Goal: Use online tool/utility: Use online tool/utility

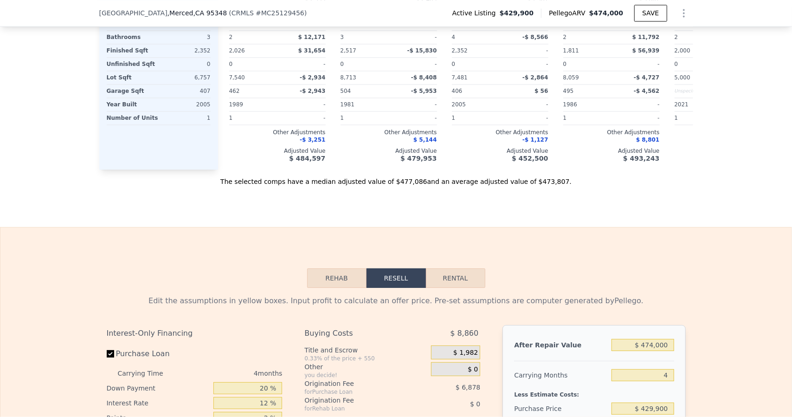
scroll to position [1434, 0]
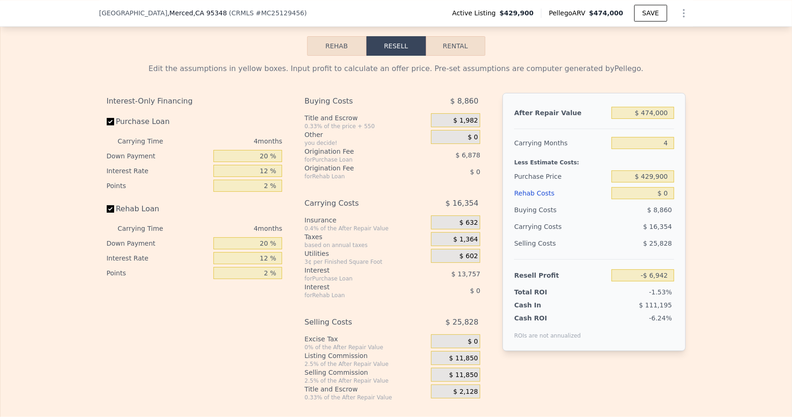
click at [671, 123] on div "After Repair Value $ 474,000 Carrying Months 4 Less Estimate Costs: Purchase Pr…" at bounding box center [593, 222] width 183 height 258
click at [668, 119] on input "$ 474,000" at bounding box center [642, 113] width 62 height 12
type input "$ 47,400"
type input "-$ 410,223"
type input "$ 4,740"
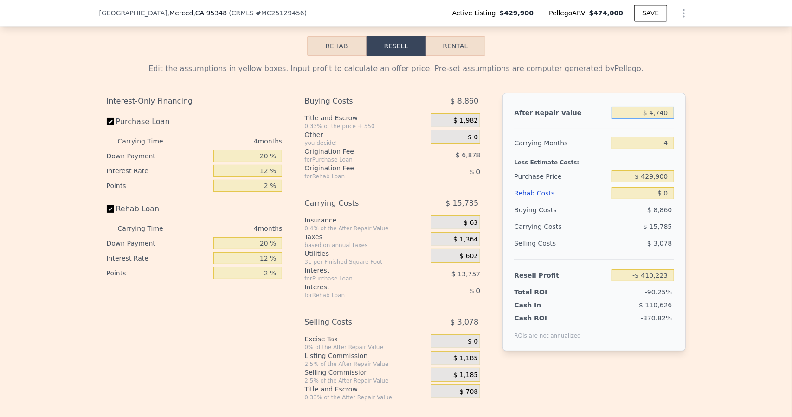
type input "-$ 450,552"
type input "$ 474"
type input "-$ 454,585"
type input "$ 47"
type input "-$ 454,987"
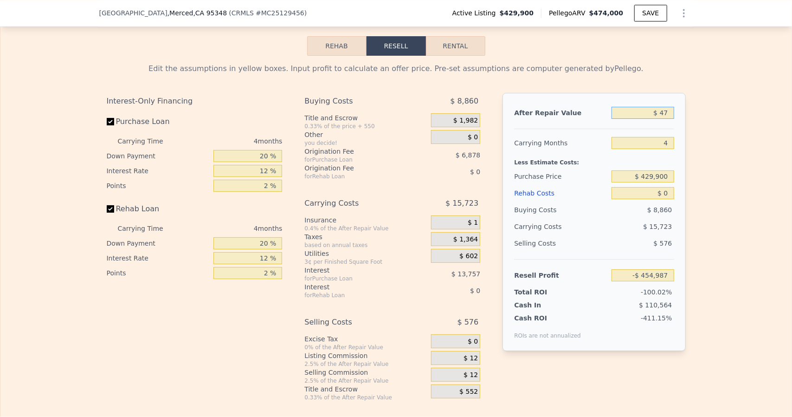
type input "$ 4"
type input "-$ 455,028"
type input "$ 45"
type input "-$ 454,989"
type input "$ 450"
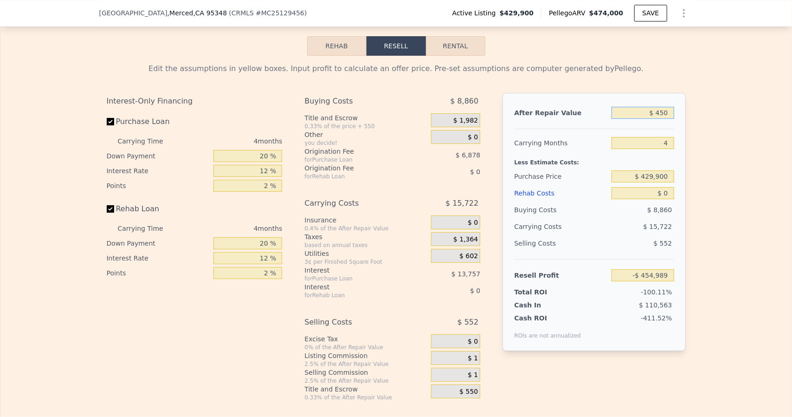
type input "-$ 454,606"
type input "$ 4,500"
type input "-$ 450,779"
type input "$ 45,000"
type input "-$ 412,492"
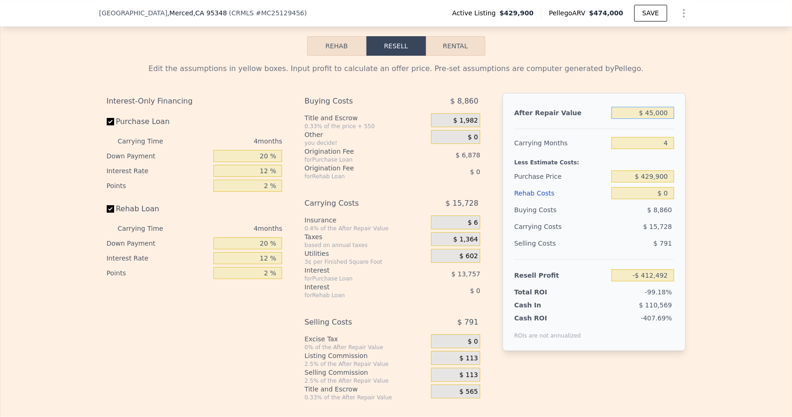
type input "$ 450,000"
type input "-$ 29,631"
type input "$ 450,000"
type input "5"
type input "-$ 33,712"
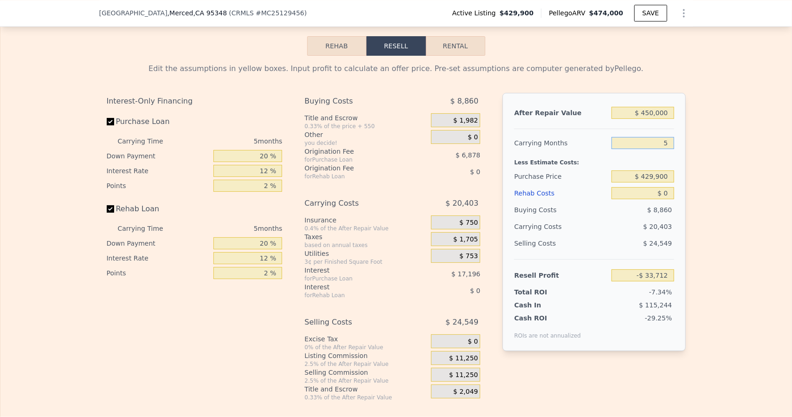
type input "5"
type input "$ 340,000"
type input "$ 61,521"
type input "$ 2"
type input "$ 61,519"
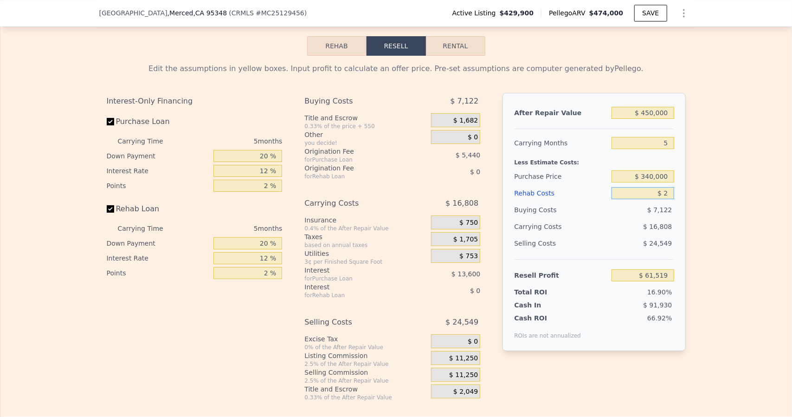
type input "$ 25"
type input "$ 61,496"
type input "$ 250"
type input "$ 61,257"
type input "$ 2,500"
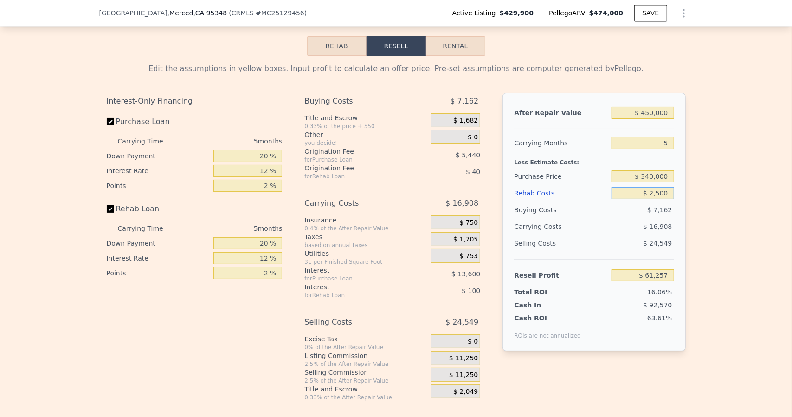
type input "$ 58,881"
type input "$ 25,000"
type input "$ 35,121"
type input "$ 25,000"
click at [274, 162] on input "20 %" at bounding box center [247, 156] width 69 height 12
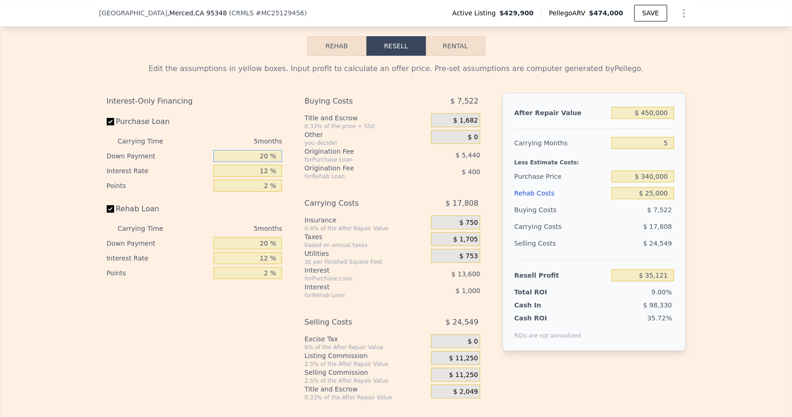
type input "2 %"
type input "$ 30,837"
type input "1 %"
type input "$ 30,599"
type input "10 %"
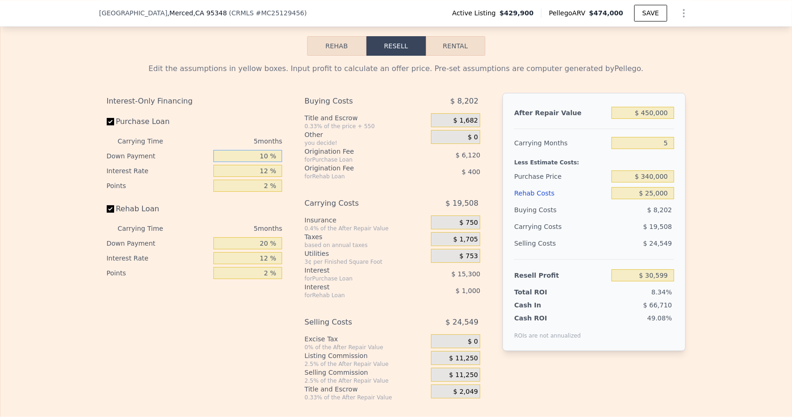
type input "$ 32,741"
type input "10 %"
type input "8 %"
type input "$ 37,841"
type input "8.9 %"
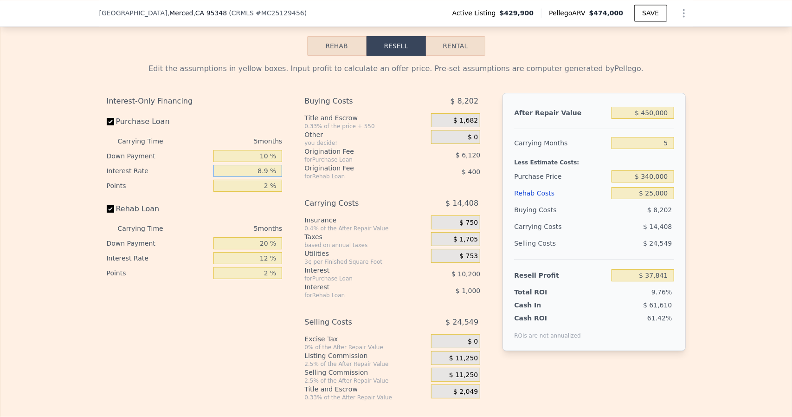
type input "$ 36,691"
type input "8.95 %"
type input "$ 36,631"
type input "8.95 %"
type input "1 %"
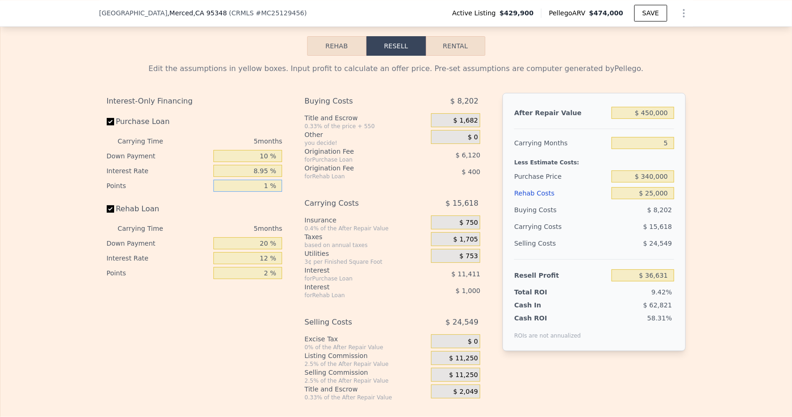
type input "$ 39,691"
type input "1 %"
type input "0 %"
type input "$ 39,341"
type input "0 %"
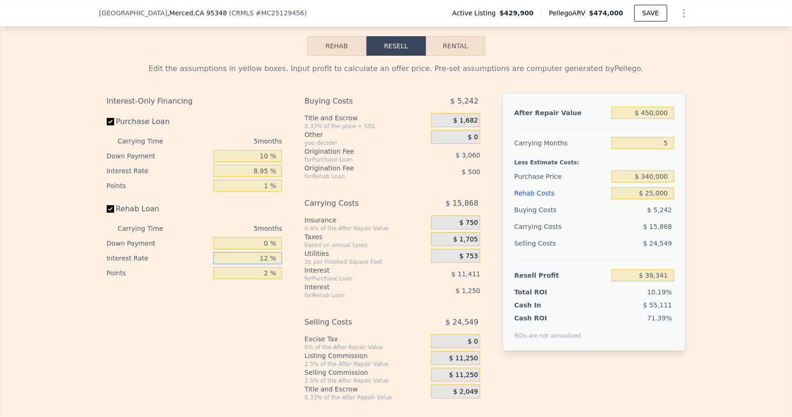
type input "8 %"
type input "$ 39,756"
type input "8.9 %"
type input "$ 39,666"
type input "8.95 %"
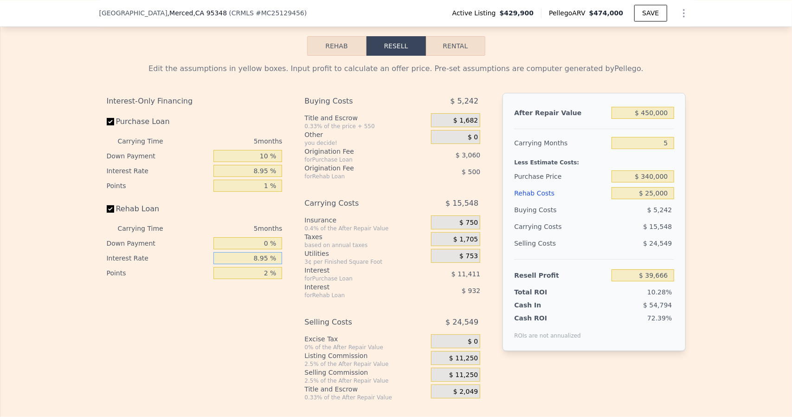
type input "$ 39,661"
type input "8.95 %"
type input "1 %"
type input "$ 39,911"
type input "1 %"
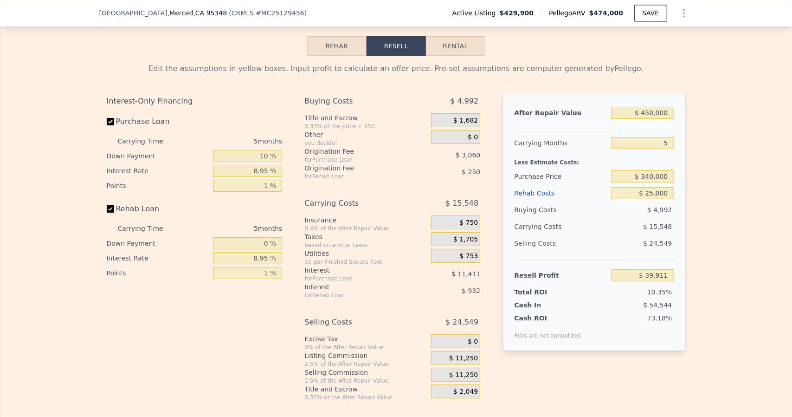
click at [452, 126] on div "$ 1,682" at bounding box center [455, 120] width 49 height 14
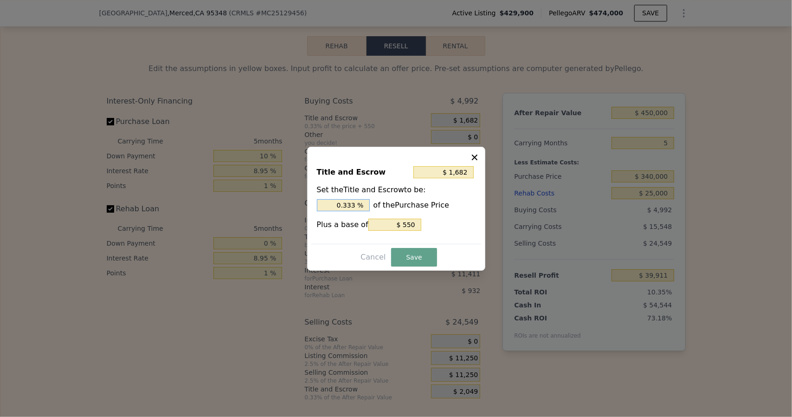
click at [360, 209] on input "0.333 %" at bounding box center [343, 205] width 53 height 12
type input "$ 1,672"
type input "0.33 %"
type input "$ 1,570"
type input "0.3 %"
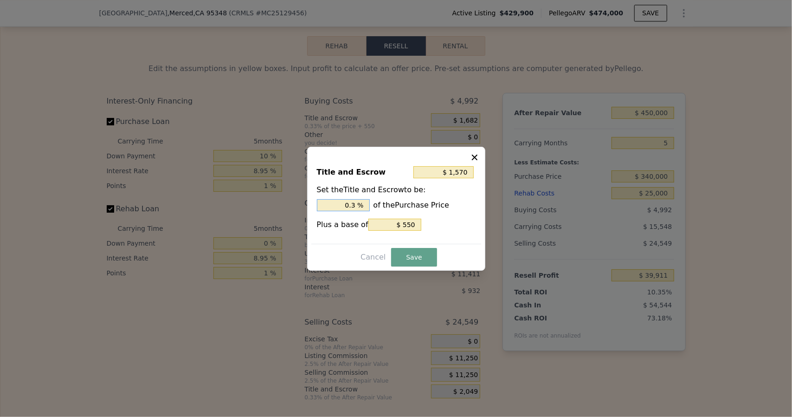
type input "$ 550"
type input "0 %"
type input "$ 3,950"
type input "1. %"
type input "$ 6,670"
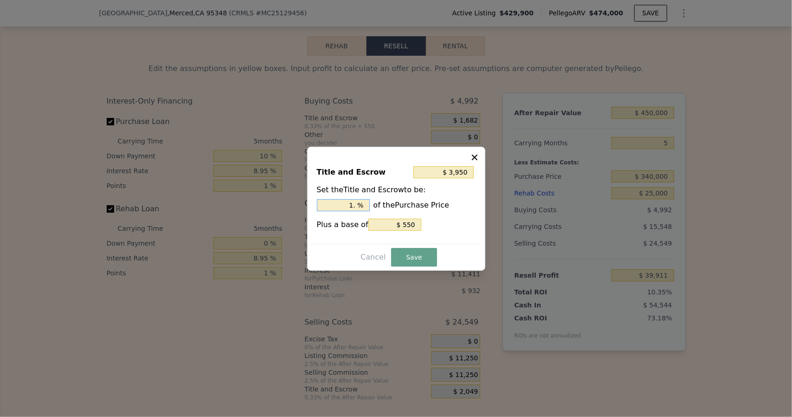
type input "1.8 %"
type input "$ 3,950"
type input "1 %"
click at [406, 258] on button "Save" at bounding box center [413, 257] width 45 height 19
type input "$ 37,643"
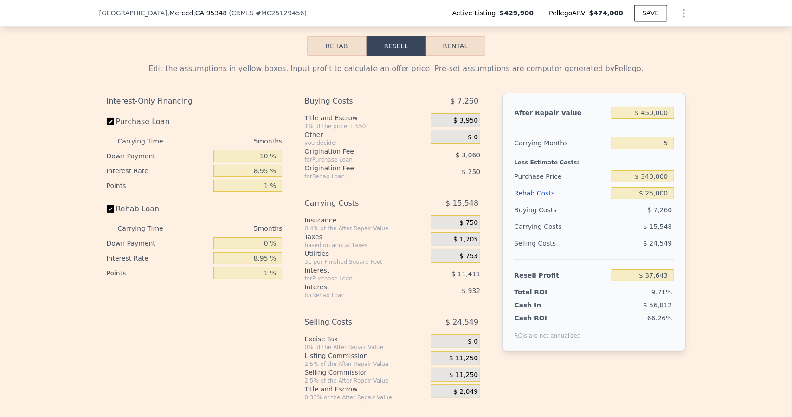
click at [467, 227] on span "$ 750" at bounding box center [468, 222] width 19 height 8
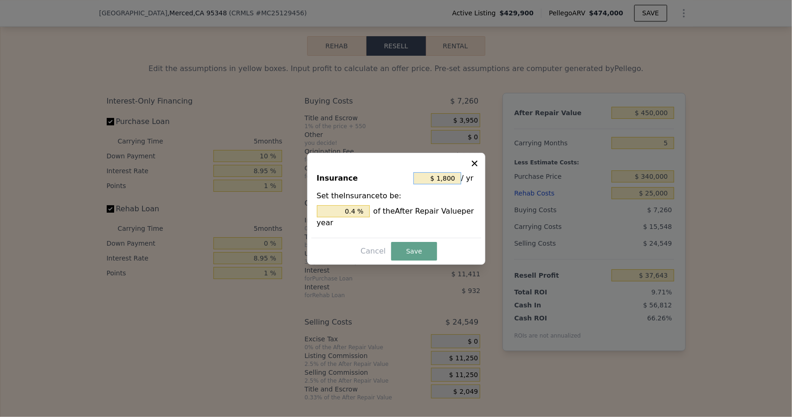
click at [455, 179] on input "$ 1,800" at bounding box center [437, 178] width 48 height 12
type input "$ 180"
type input "0.04 %"
type input "$ 18"
type input "0.004 %"
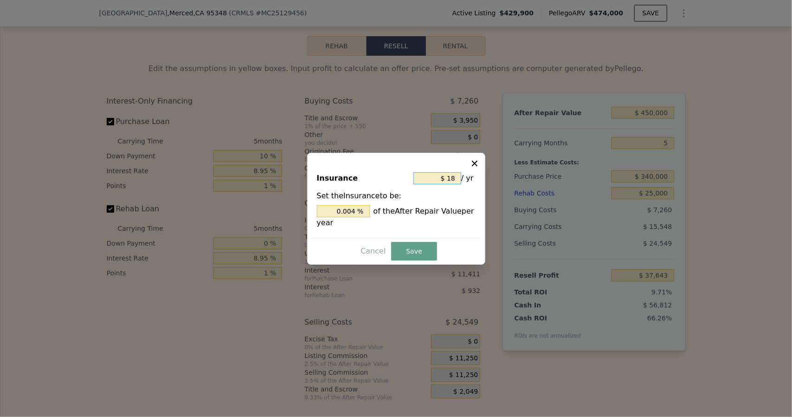
type input "$ 1"
type input "0.000 %"
type input "$ 3"
type input "0.001 %"
type input "$ 36"
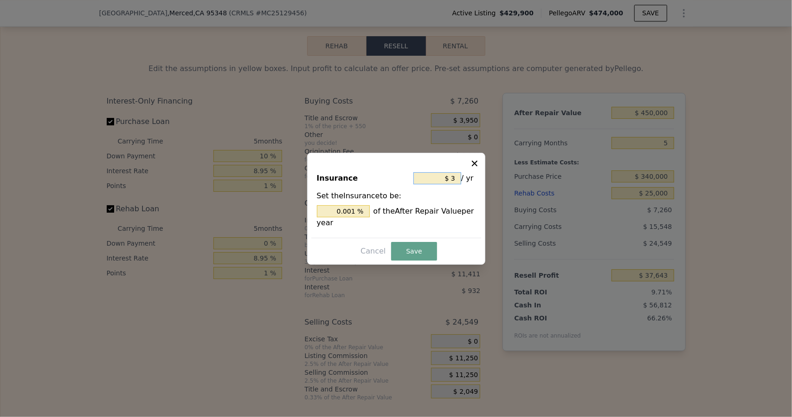
type input "0.008 %"
type input "$ 360"
type input "0.08 %"
type input "$ 3,600"
type input "0.8 %"
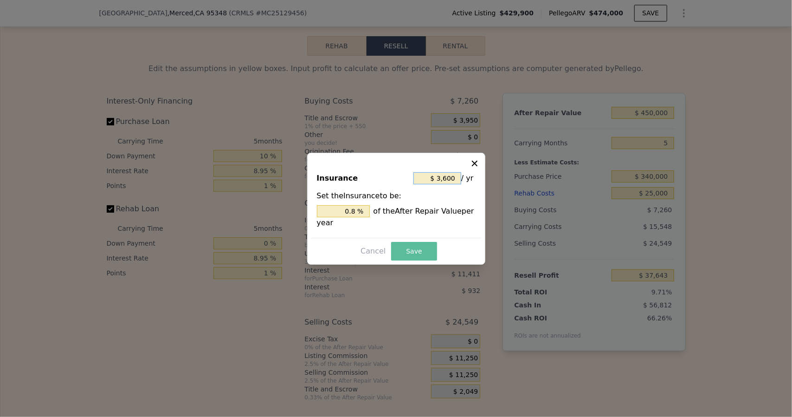
type input "$ 3,600"
click at [425, 253] on button "Save" at bounding box center [413, 251] width 45 height 19
type input "$ 36,893"
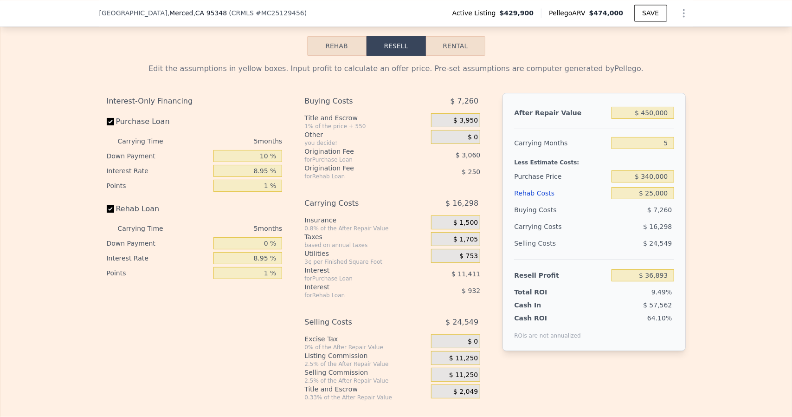
click at [458, 244] on span "$ 1,705" at bounding box center [465, 239] width 25 height 8
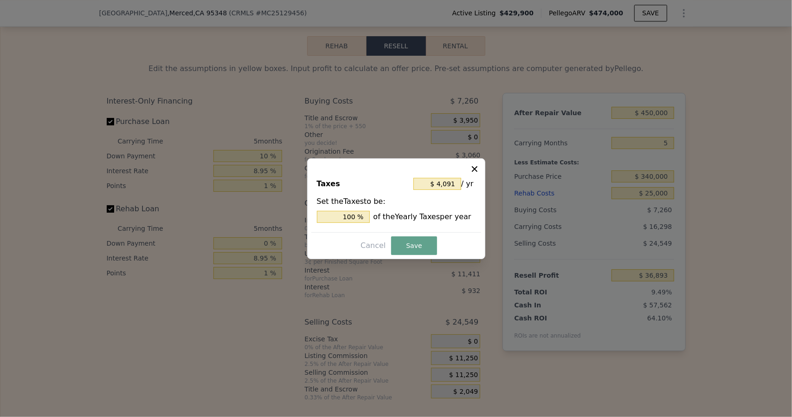
click at [474, 168] on icon at bounding box center [475, 169] width 6 height 6
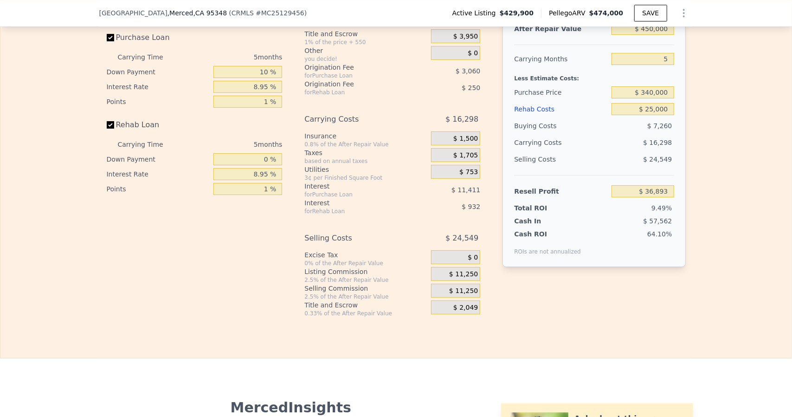
scroll to position [1527, 0]
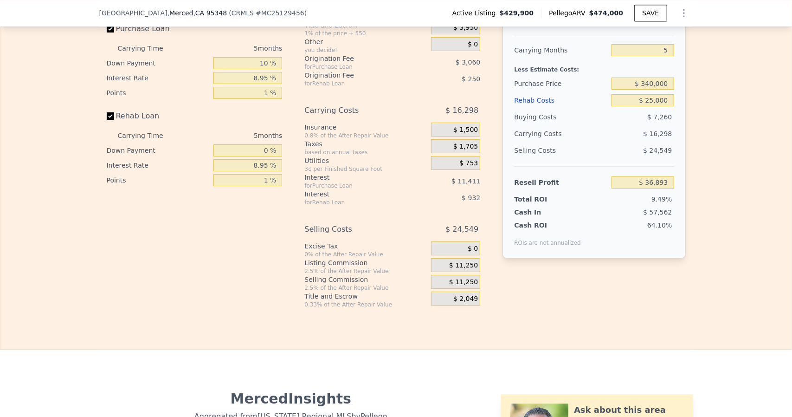
click at [467, 270] on span "$ 11,250" at bounding box center [463, 265] width 29 height 8
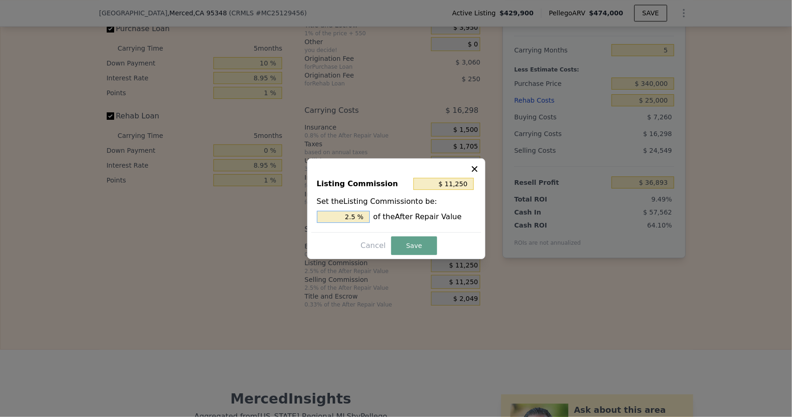
click at [360, 218] on input "2.5 %" at bounding box center [343, 217] width 53 height 12
type input "$ 9,000"
type input "2 %"
click at [416, 242] on button "Save" at bounding box center [413, 245] width 45 height 19
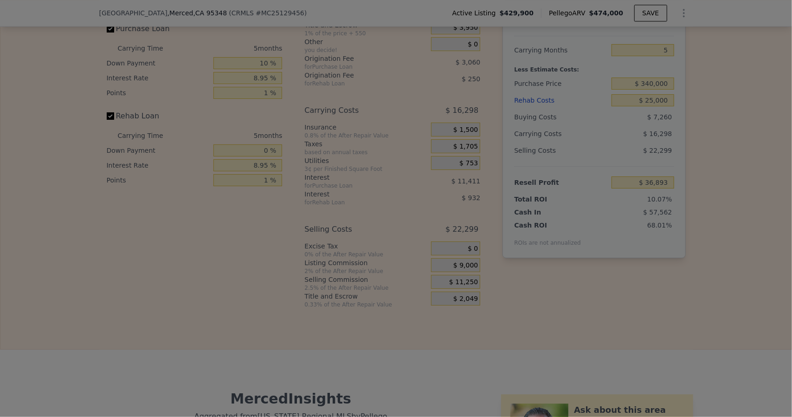
type input "$ 39,143"
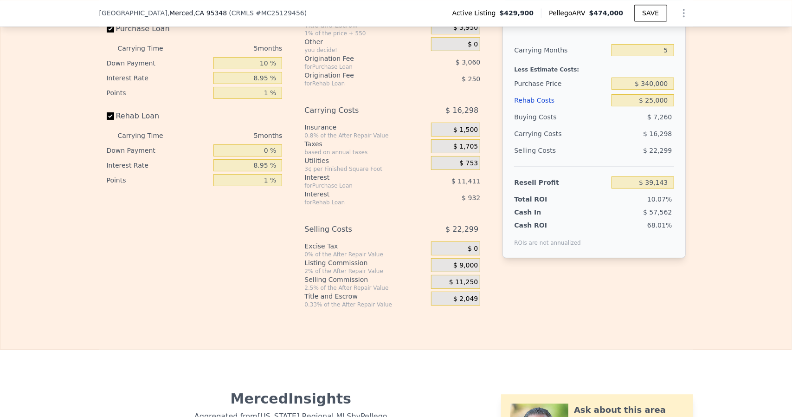
click at [463, 286] on span "$ 11,250" at bounding box center [463, 282] width 29 height 8
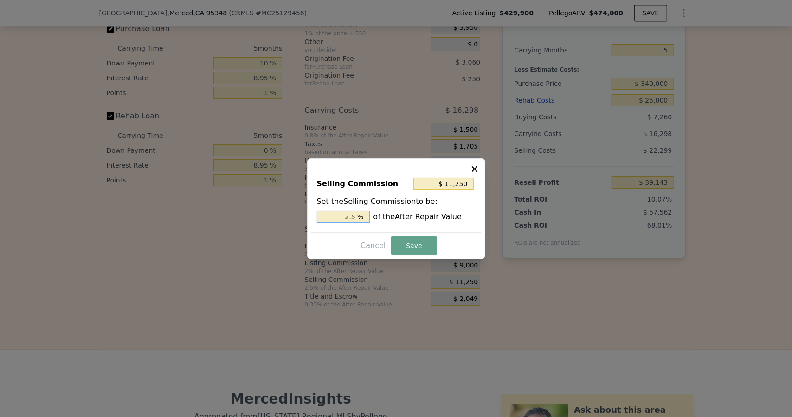
click at [361, 218] on input "2.5 %" at bounding box center [343, 217] width 53 height 12
type input "$ 9,000"
type input "2. %"
type input "$ 9,900"
type input "2.2 %"
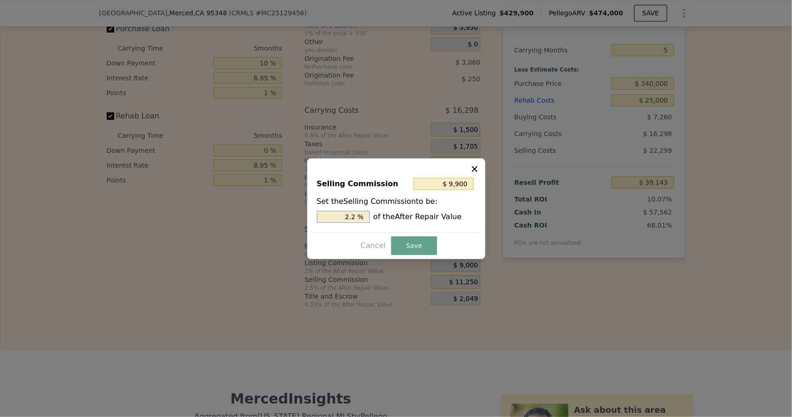
type input "$ 10,125"
type input "2.25 %"
type input "$ 9,900"
type input "2.2 %"
type input "$ 9,000"
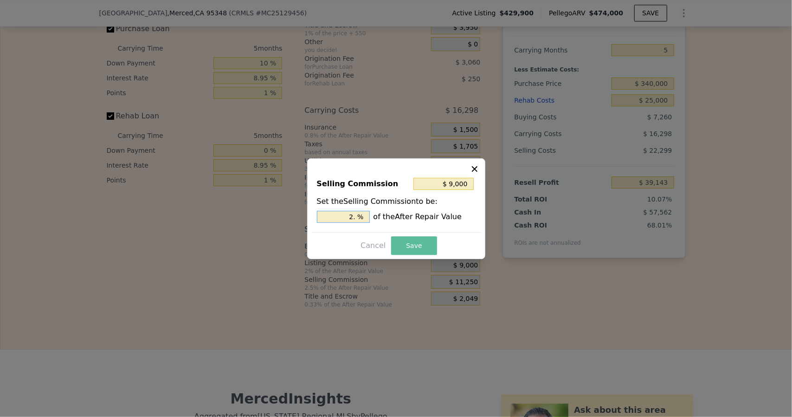
type input "2. %"
click at [399, 244] on button "Save" at bounding box center [413, 245] width 45 height 19
type input "$ 41,393"
type input "2 %"
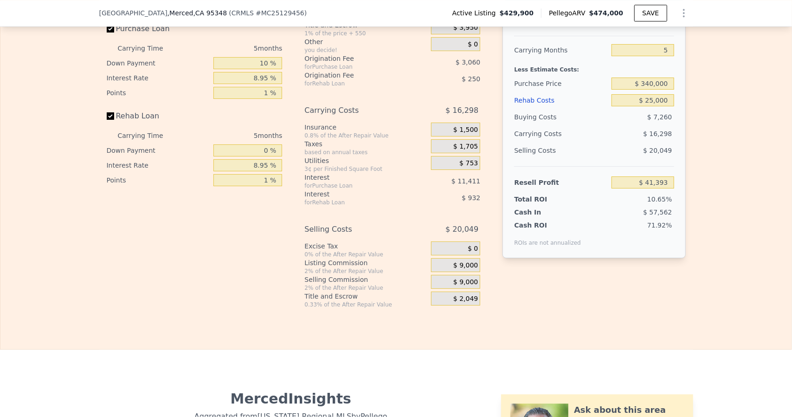
click at [465, 303] on span "$ 2,049" at bounding box center [465, 299] width 25 height 8
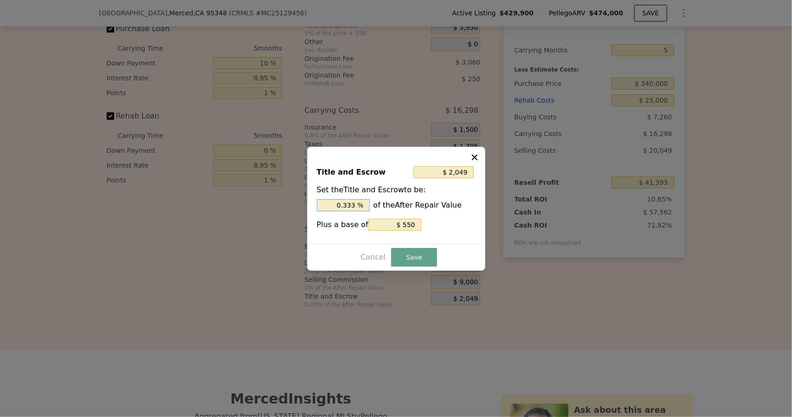
click at [360, 203] on input "0.333 %" at bounding box center [343, 205] width 53 height 12
type input "$ 2,035"
type input "0.33 %"
type input "$ 1,900"
type input "0.3 %"
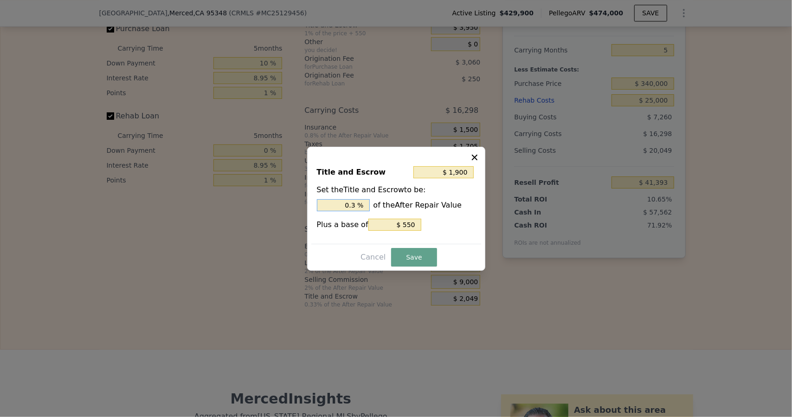
type input "$ 550"
type input "0. %"
type input "$ 3,700"
type input "0.7 %"
type input "$ 3,925"
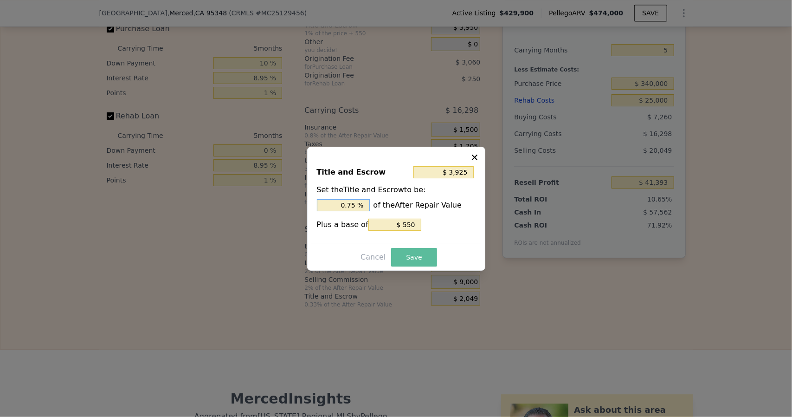
type input "0.75 %"
click at [411, 261] on button "Save" at bounding box center [413, 257] width 45 height 19
type input "$ 39,517"
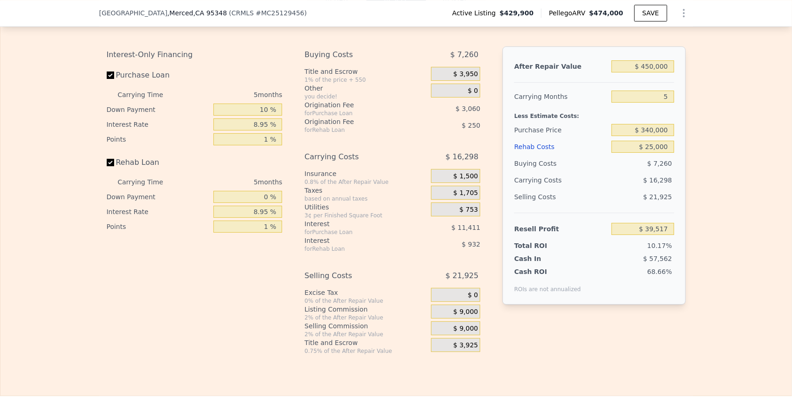
scroll to position [1434, 0]
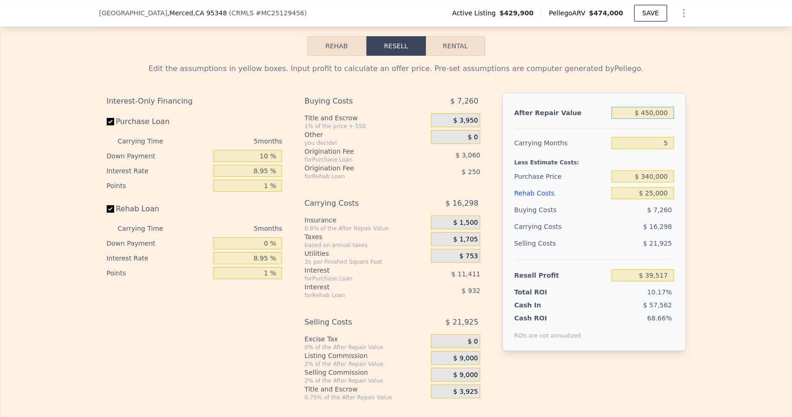
click at [652, 119] on input "$ 450,000" at bounding box center [642, 113] width 62 height 12
type input "$ 4,000"
type input "-$ 383,811"
type input "$ 43,000"
type input "-$ 346,794"
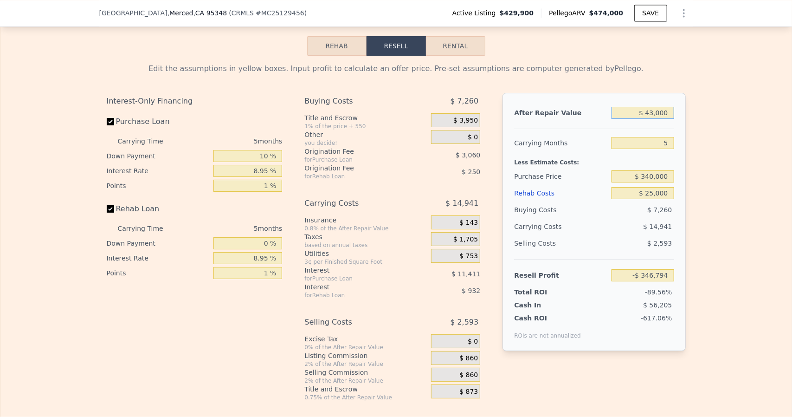
type input "$ 430,000"
type input "$ 20,534"
click at [756, 227] on div "Edit the assumptions in yellow boxes. Input profit to calculate an offer price.…" at bounding box center [395, 228] width 791 height 345
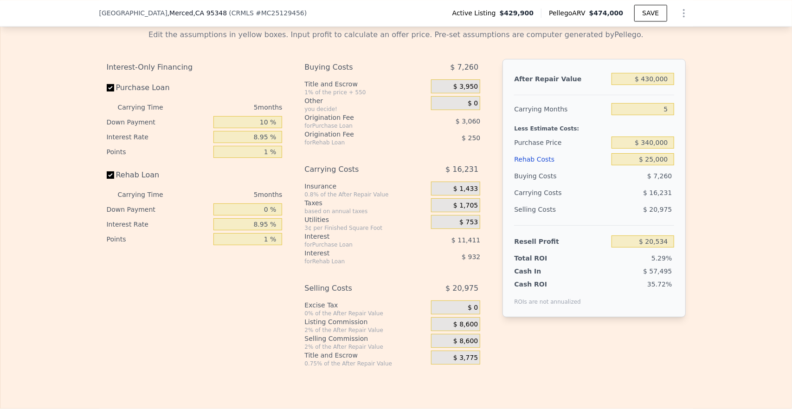
scroll to position [1481, 0]
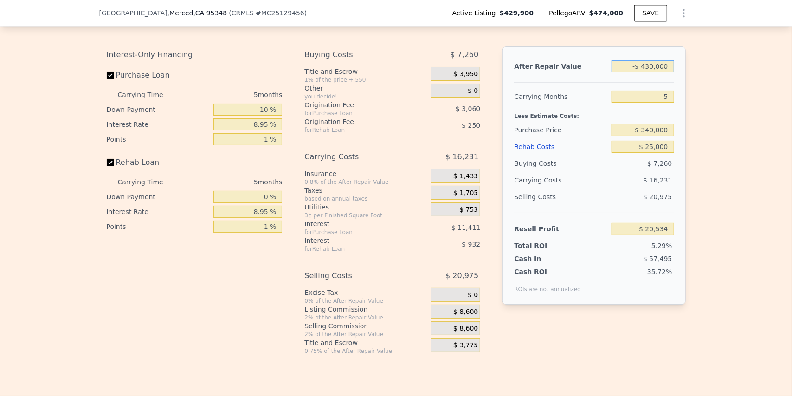
click at [652, 72] on input "-$ 430,000" at bounding box center [642, 66] width 62 height 12
type input "-$ 435,000"
type input "-$ 800,496"
click at [638, 72] on input "-$ 435,000" at bounding box center [642, 66] width 62 height 12
type input "$ 435,000"
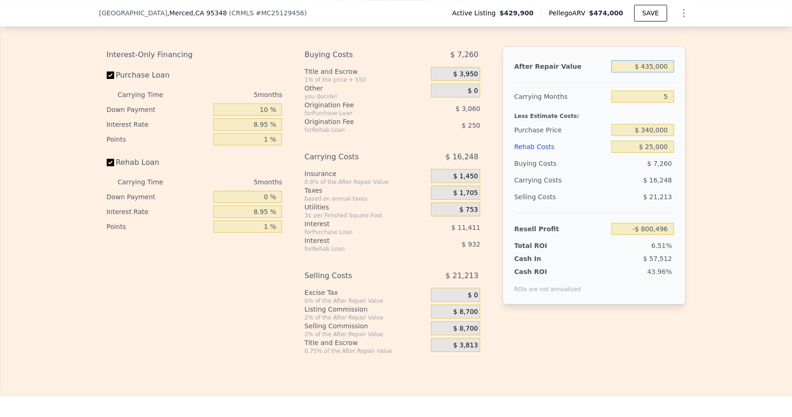
type input "$ 25,279"
type input "$ 435,000"
click at [714, 168] on div "Edit the assumptions in yellow boxes. Input profit to calculate an offer price.…" at bounding box center [395, 181] width 791 height 345
click at [658, 136] on input "$ 340,000" at bounding box center [642, 130] width 62 height 12
click at [658, 153] on input "$ 25,000" at bounding box center [642, 147] width 62 height 12
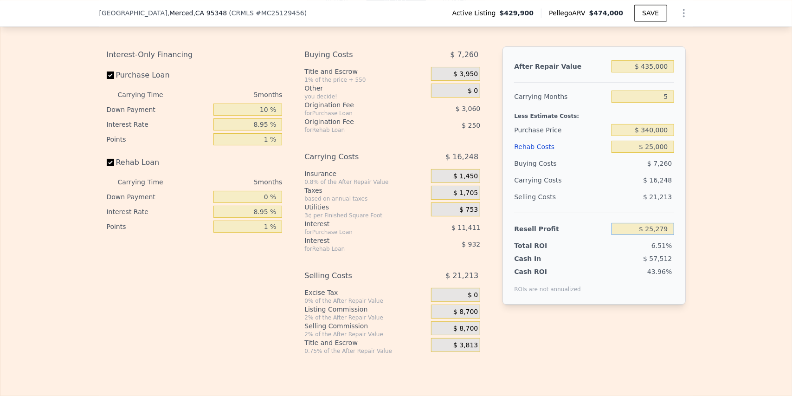
click at [664, 235] on input "$ 25,279" at bounding box center [642, 229] width 62 height 12
click at [245, 116] on input "10 %" at bounding box center [247, 109] width 69 height 12
click at [245, 130] on input "8.95 %" at bounding box center [247, 124] width 69 height 12
click at [248, 218] on input "8.95 %" at bounding box center [247, 212] width 69 height 12
click at [255, 232] on input "1 %" at bounding box center [247, 226] width 69 height 12
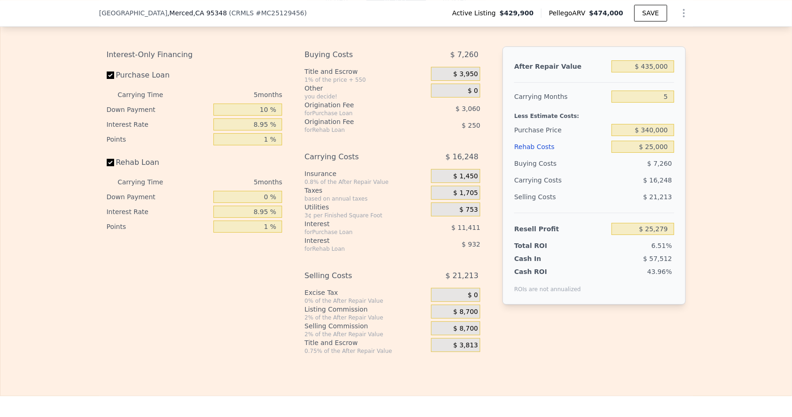
click at [462, 316] on span "$ 8,700" at bounding box center [465, 312] width 25 height 8
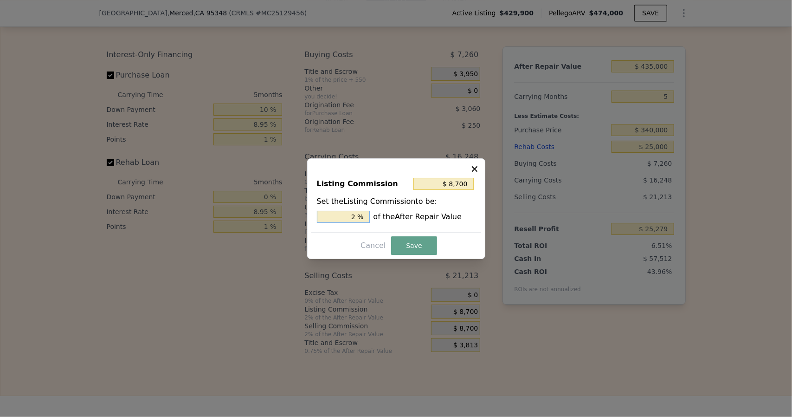
click at [359, 216] on input "2 %" at bounding box center [343, 217] width 53 height 12
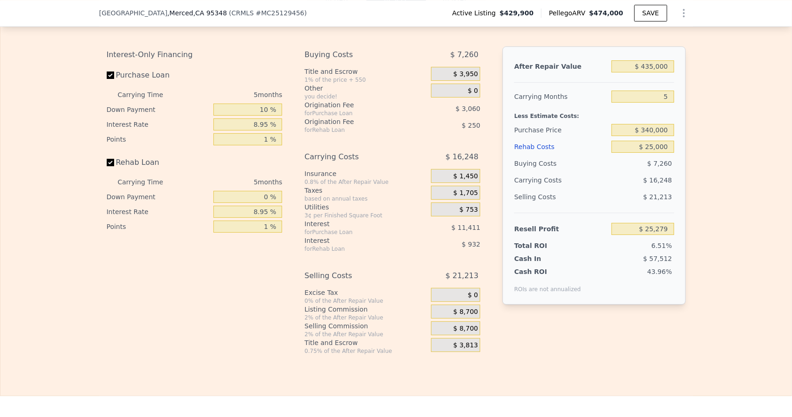
scroll to position [1434, 0]
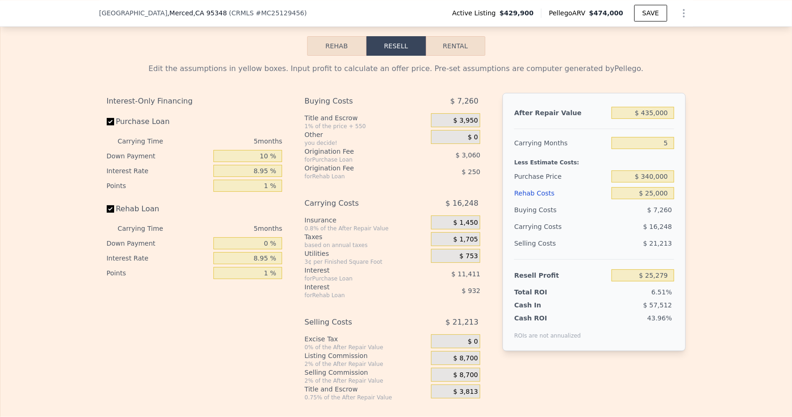
click at [733, 246] on div "Edit the assumptions in yellow boxes. Input profit to calculate an offer price.…" at bounding box center [395, 228] width 791 height 345
click at [667, 119] on input "$ 435,000" at bounding box center [642, 113] width 62 height 12
click at [662, 149] on input "5" at bounding box center [642, 143] width 62 height 12
click at [661, 182] on input "$ 340,000" at bounding box center [642, 176] width 62 height 12
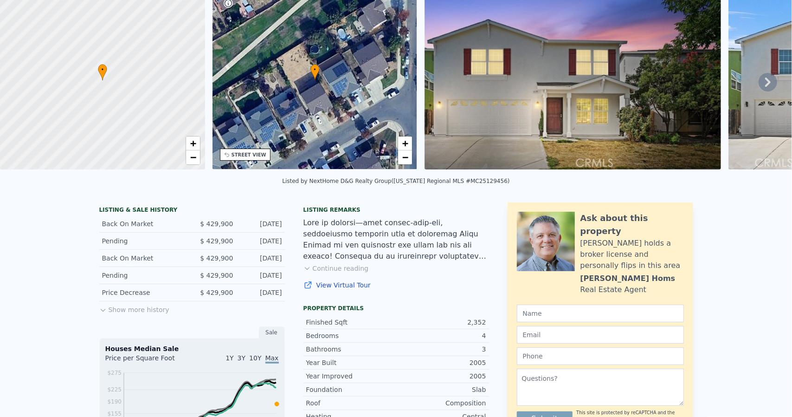
scroll to position [3, 0]
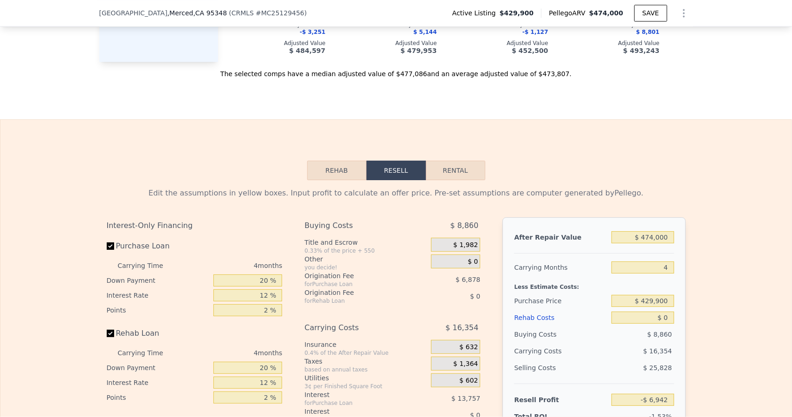
scroll to position [1388, 0]
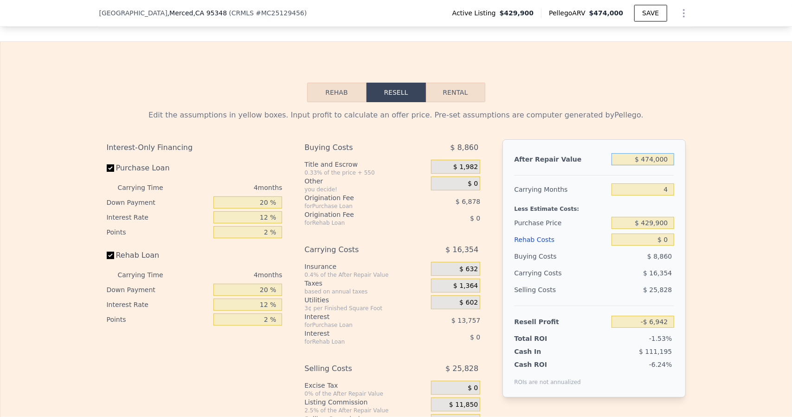
click at [668, 165] on input "$ 474,000" at bounding box center [642, 159] width 62 height 12
type input "$ 47,400"
type input "-$ 410,223"
type input "$ 4,740"
type input "-$ 450,552"
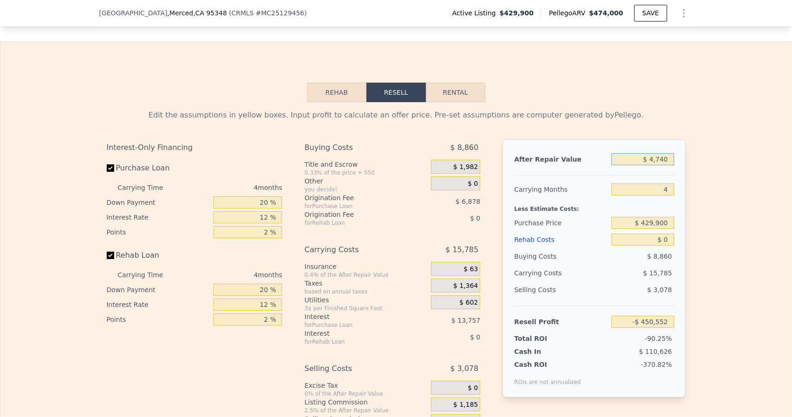
type input "$ 474"
type input "-$ 454,585"
type input "$ 47"
type input "-$ 454,987"
type input "$ 4"
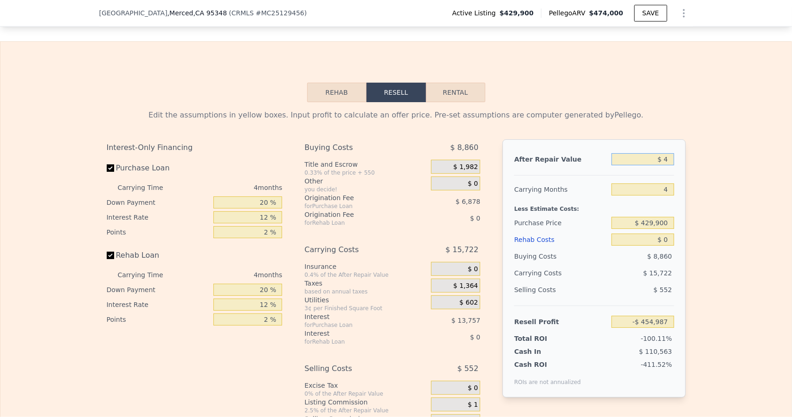
type input "-$ 455,028"
type input "$ 43"
type input "-$ 454,991"
type input "$ 435"
type input "-$ 454,621"
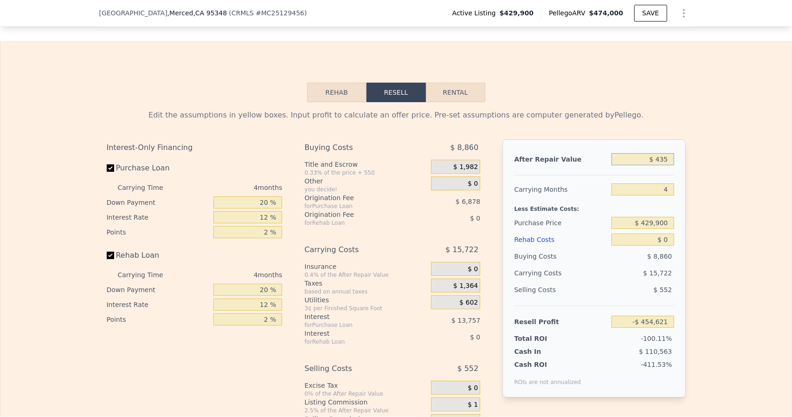
type input "$ 4,350"
type input "-$ 450,920"
type input "$ 43,500"
type input "-$ 413,911"
type input "$ 435,000"
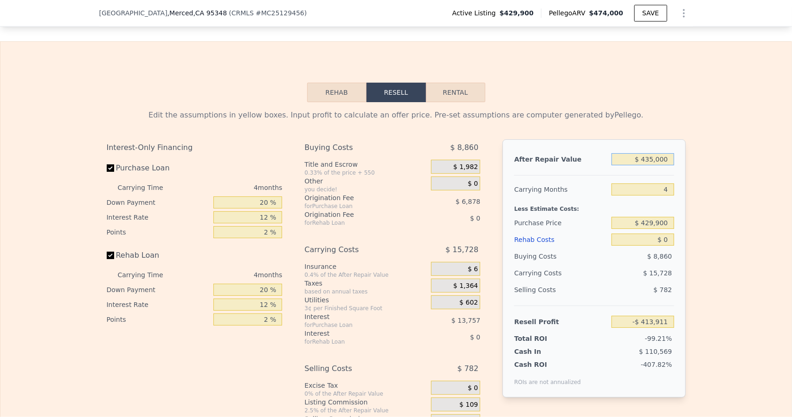
type input "-$ 43,811"
type input "$ 435,000"
type input "5"
type input "-$ 47,887"
type input "5"
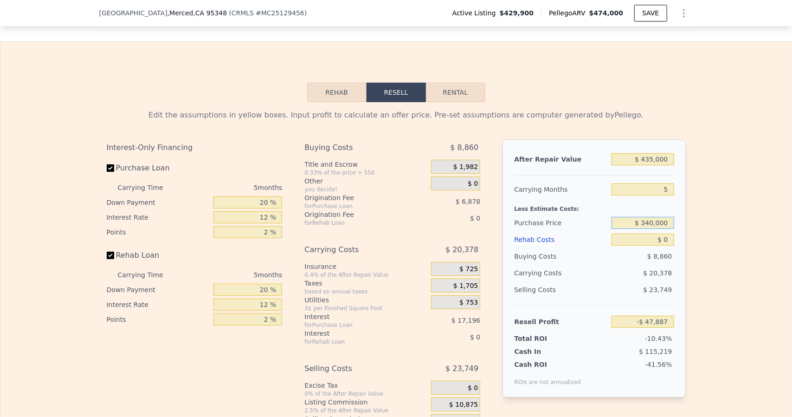
type input "$ 340,000"
type input "$ 47,346"
type input "$ 2"
type input "$ 47,344"
type input "$ 25"
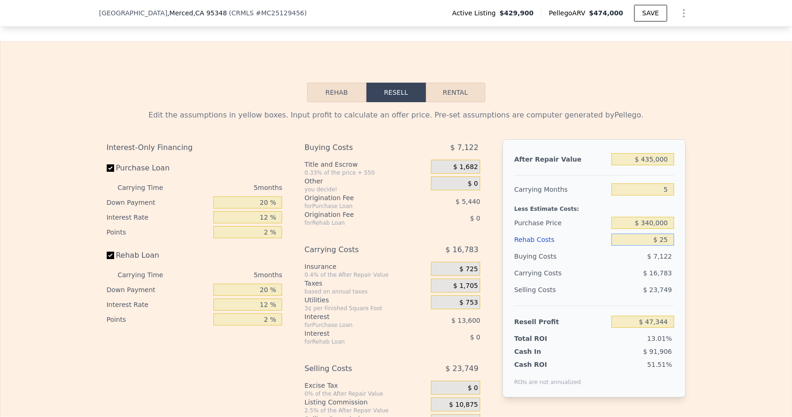
type input "$ 47,321"
type input "$ 250"
type input "$ 47,082"
type input "$ 2,500"
type input "$ 44,706"
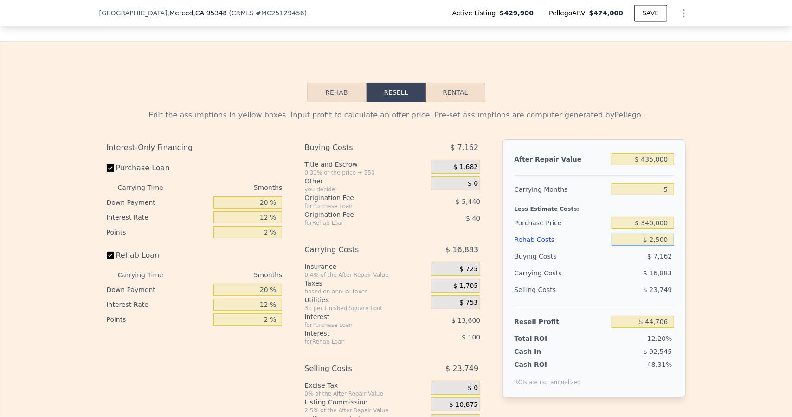
type input "$ 25,000"
type input "$ 20,946"
type input "$ 25,000"
click at [265, 208] on input "20 %" at bounding box center [247, 202] width 69 height 12
type input "2 %"
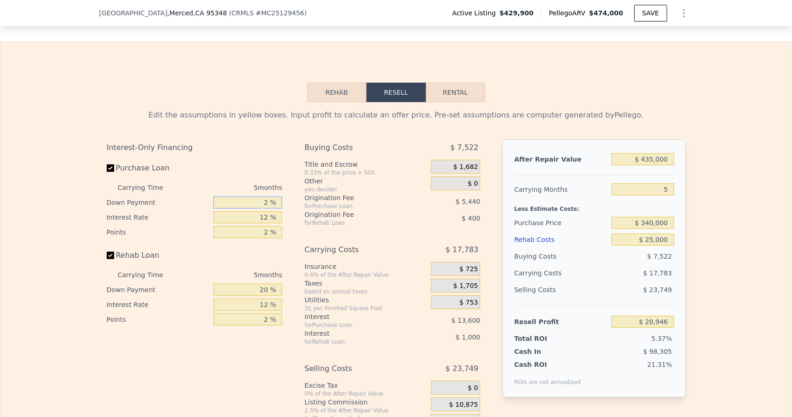
type input "$ 16,662"
type input "1 %"
type input "$ 16,424"
type input "10 %"
type input "$ 18,566"
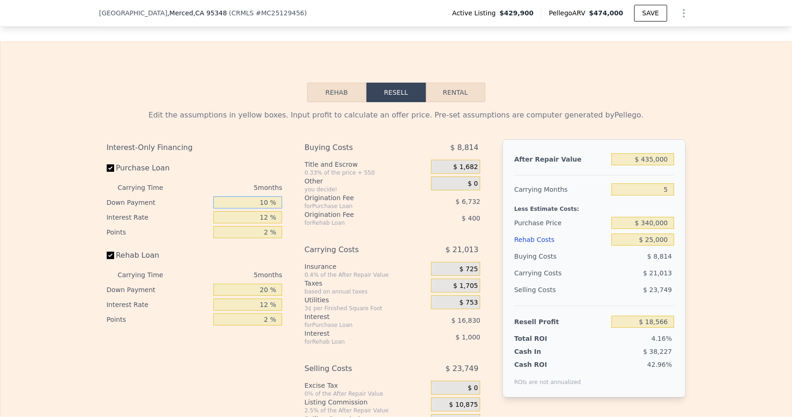
type input "10 %"
type input "8 %"
type input "$ 23,666"
type input "8.9 %"
type input "$ 22,516"
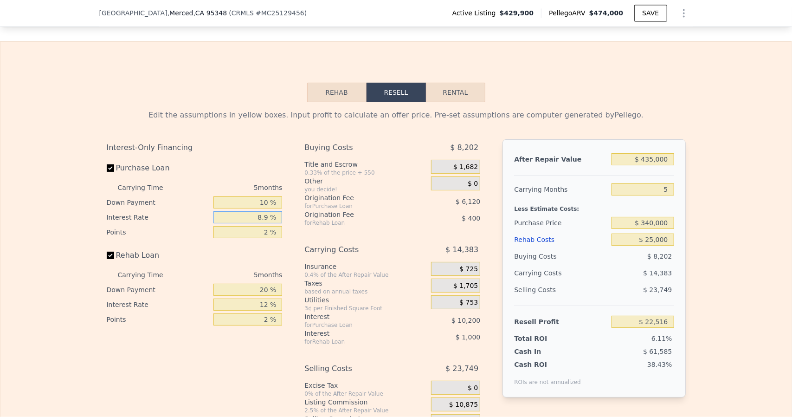
type input "8.95 %"
type input "$ 22,456"
type input "8.95 %"
type input "1 %"
type input "$ 25,516"
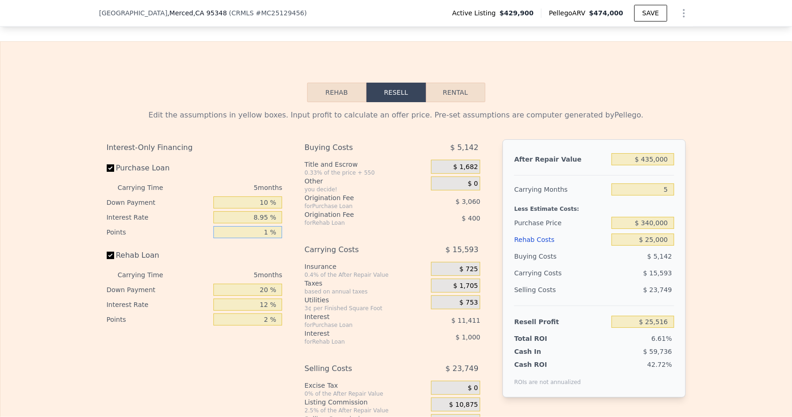
type input "1 %"
type input "$ 25,181"
type input "10 %"
type input "$ 25,341"
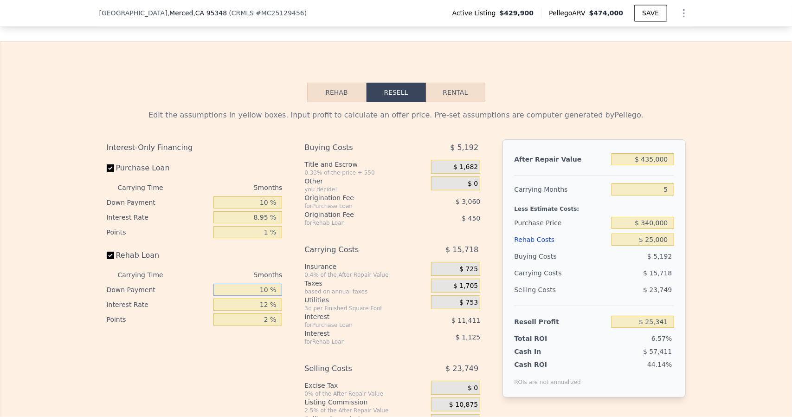
type input "1 %"
type input "$ 25,181"
type input "0 %"
type input "$ 25,166"
type input "0 %"
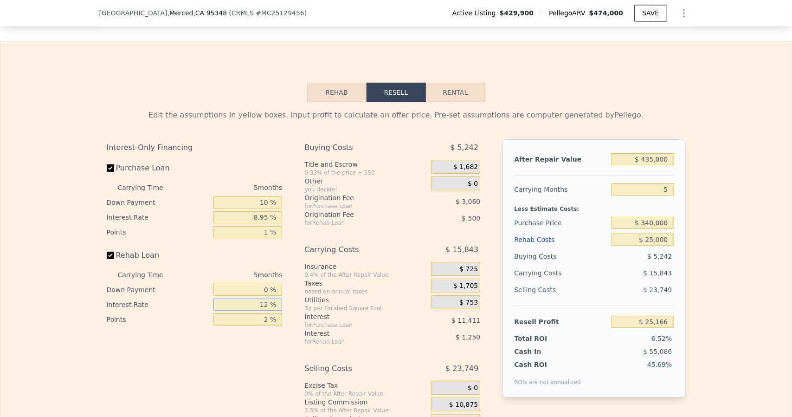
type input "8 %"
type input "$ 25,581"
type input "8.9 %"
type input "$ 25,491"
type input "8.95 %"
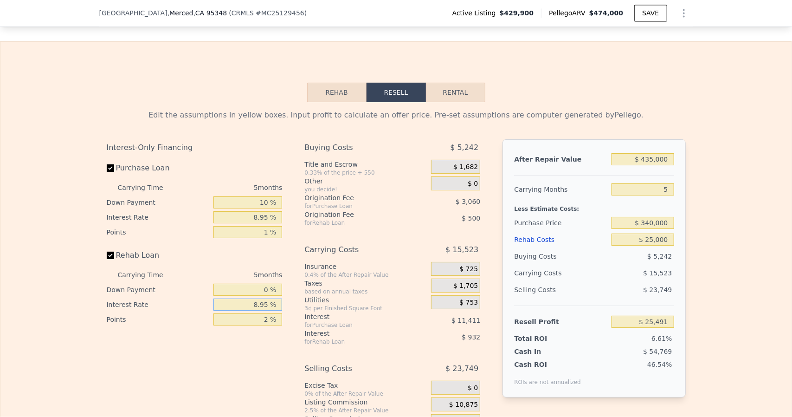
type input "$ 25,486"
type input "8.95 %"
type input "1 %"
type input "$ 25,736"
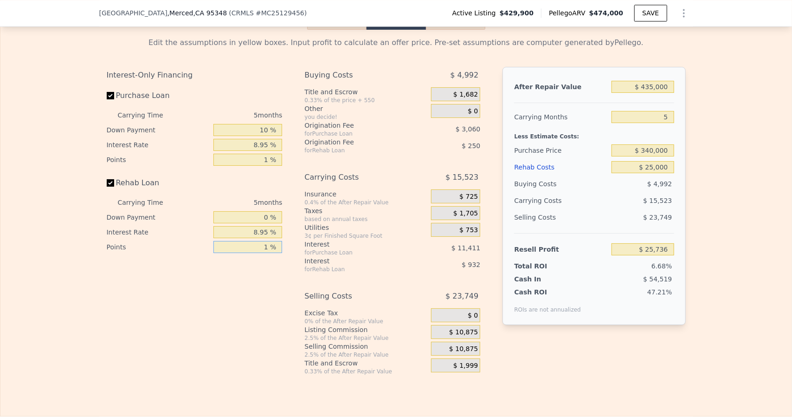
scroll to position [1481, 0]
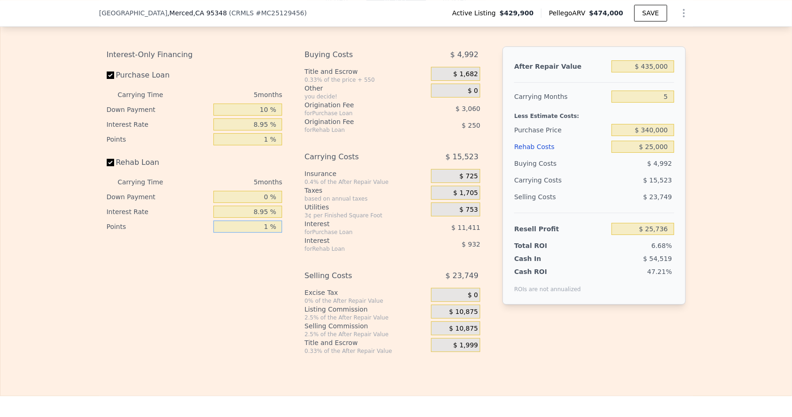
type input "1 %"
click at [451, 80] on div "$ 1,682" at bounding box center [455, 74] width 49 height 14
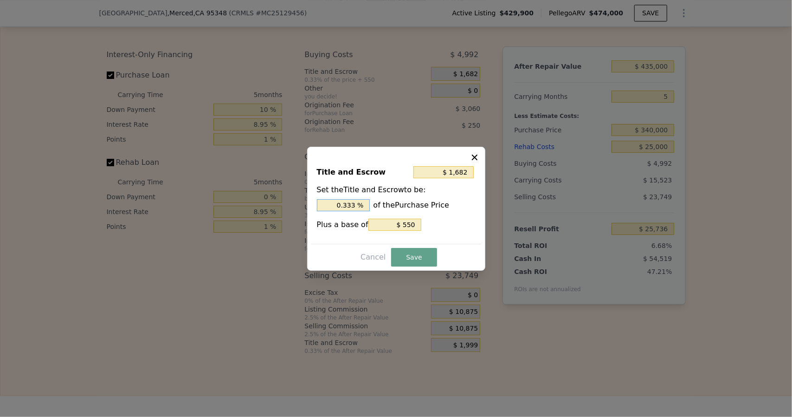
click at [357, 205] on input "0.333 %" at bounding box center [343, 205] width 53 height 12
type input "$ 1,672"
type input "0.33 %"
type input "$ 1,570"
type input "0.3 %"
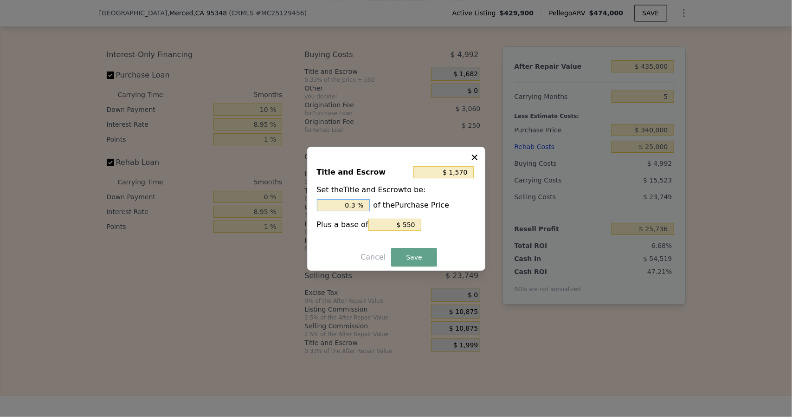
type input "$ 550"
type input "0 %"
type input "$ 3,950"
type input "1 %"
click at [405, 250] on button "Save" at bounding box center [413, 257] width 45 height 19
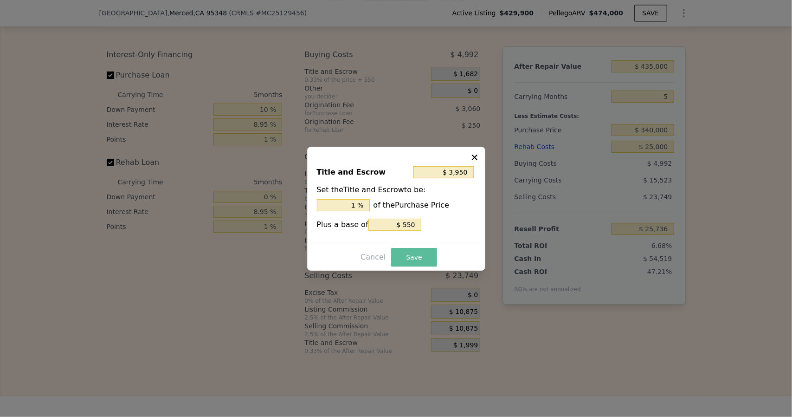
type input "$ 23,468"
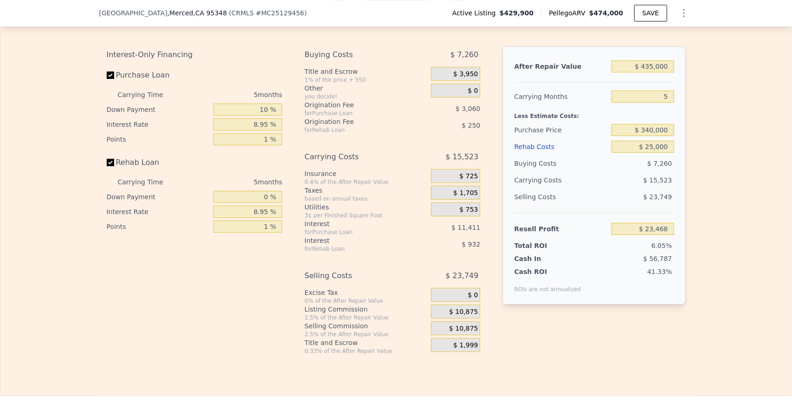
click at [457, 183] on div "$ 725" at bounding box center [455, 176] width 49 height 14
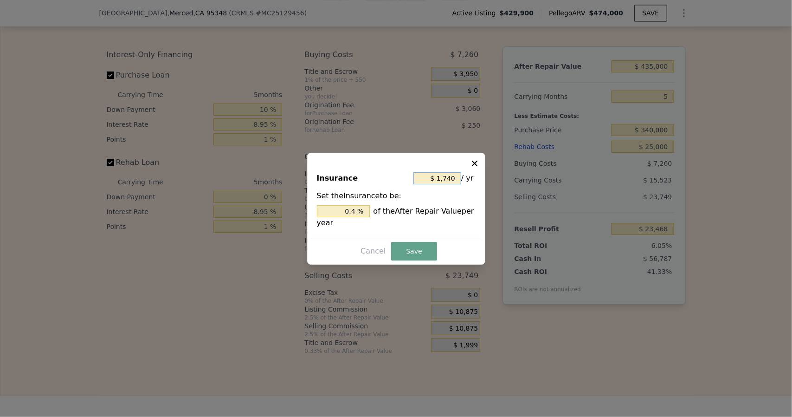
click at [458, 177] on input "$ 1,740" at bounding box center [437, 178] width 48 height 12
type input "$ 174"
type input "0.04 %"
type input "$ 17"
type input "0.004 %"
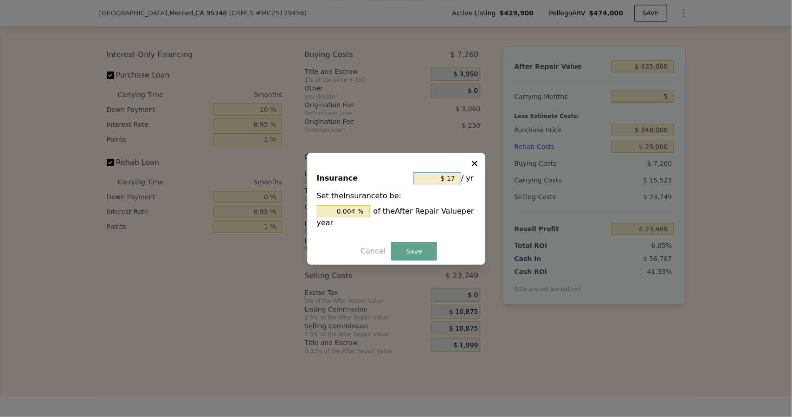
type input "$ 1"
type input "0.000 %"
type input "$ 3"
type input "0.001 %"
type input "$ 36"
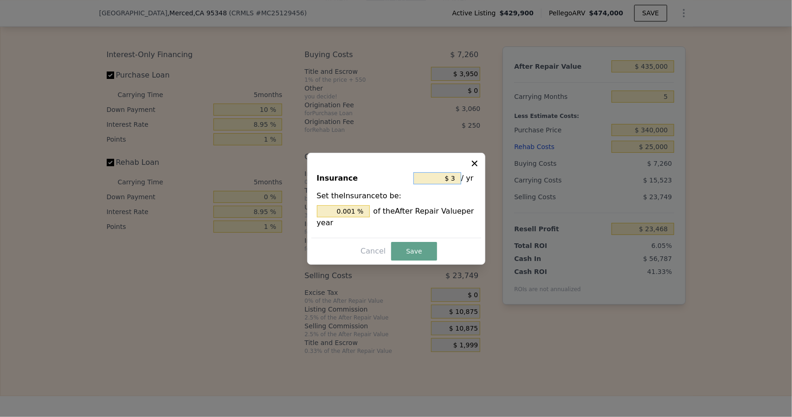
type input "0.008 %"
type input "$ 360"
type input "0.083 %"
type input "$ 3,600"
type input "0.828 %"
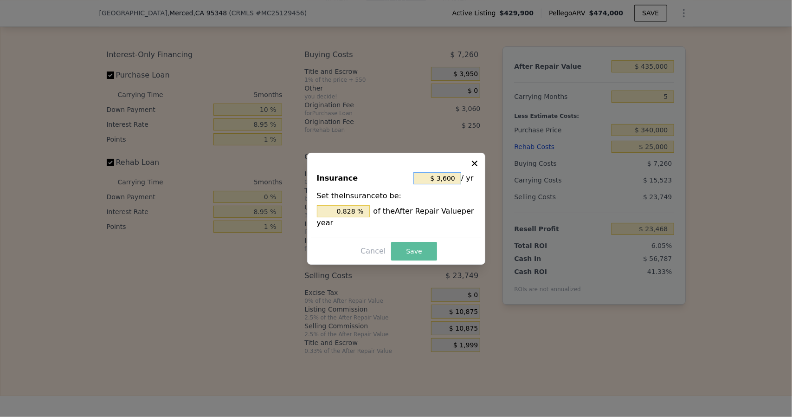
type input "$ 3,600"
click at [405, 254] on button "Save" at bounding box center [413, 251] width 45 height 19
type input "$ 22,693"
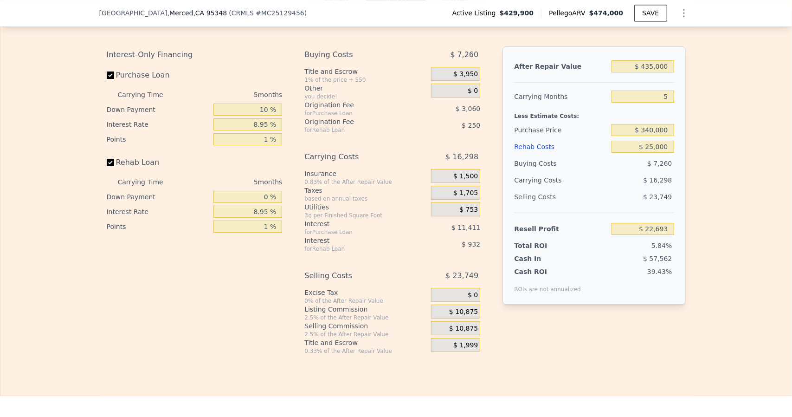
click at [451, 199] on div "$ 1,705" at bounding box center [455, 193] width 49 height 14
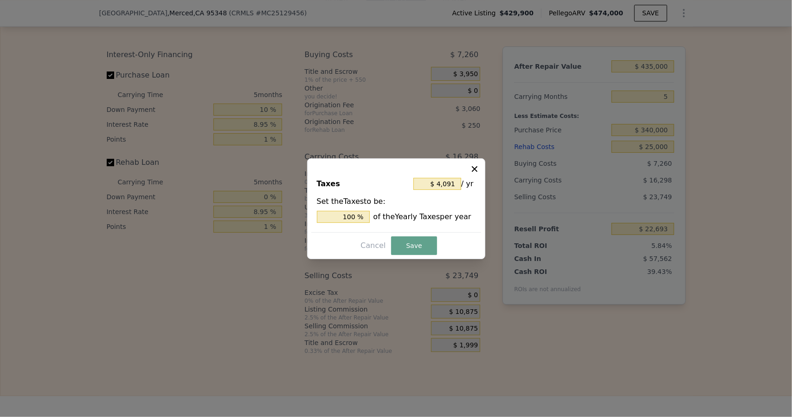
click at [477, 167] on icon at bounding box center [474, 168] width 9 height 9
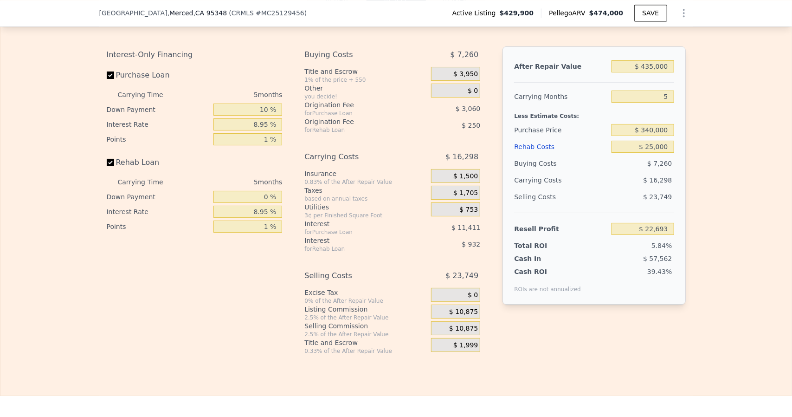
click at [449, 318] on div "$ 10,875" at bounding box center [455, 311] width 49 height 14
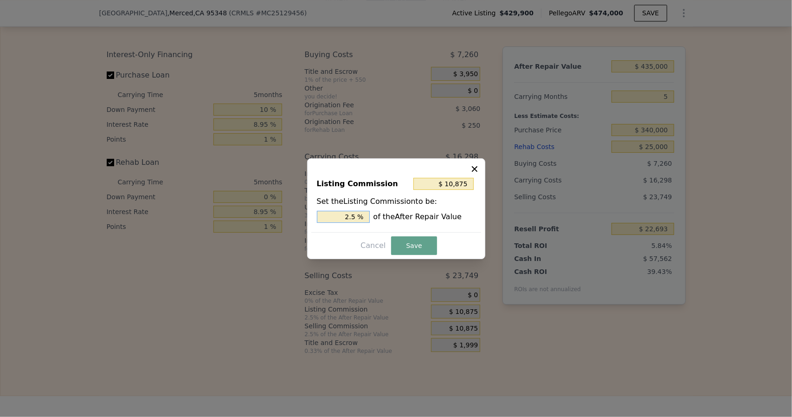
click at [361, 219] on input "2.5 %" at bounding box center [343, 217] width 53 height 12
type input "$ 8,700"
type input "2 %"
click at [408, 247] on button "Save" at bounding box center [413, 245] width 45 height 19
type input "$ 24,868"
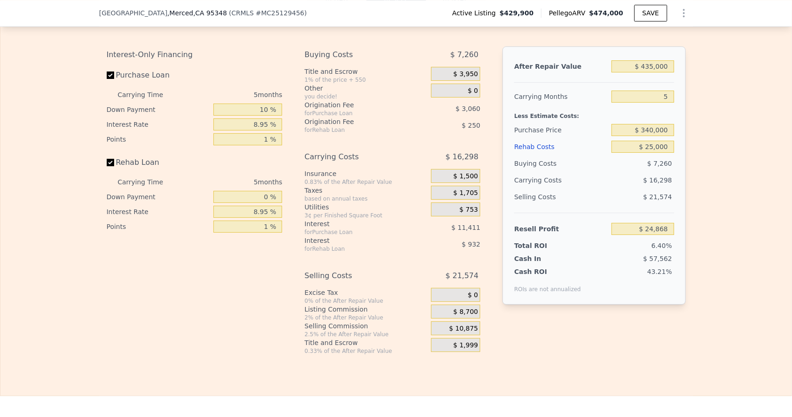
click at [447, 335] on div "$ 10,875" at bounding box center [455, 328] width 49 height 14
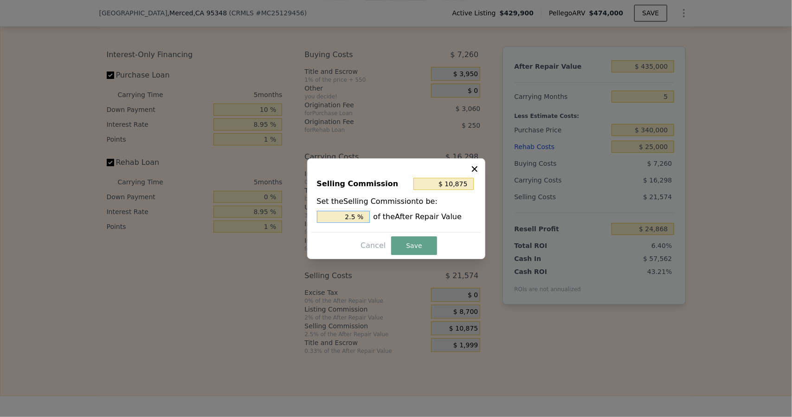
click at [360, 212] on input "2.5 %" at bounding box center [343, 217] width 53 height 12
type input "$ 8,700"
type input "2 %"
click at [409, 240] on button "Save" at bounding box center [413, 245] width 45 height 19
type input "$ 27,043"
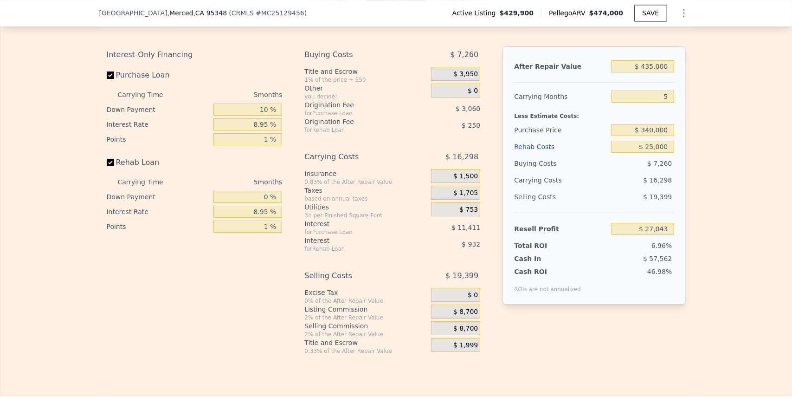
click at [455, 349] on span "$ 1,999" at bounding box center [465, 345] width 25 height 8
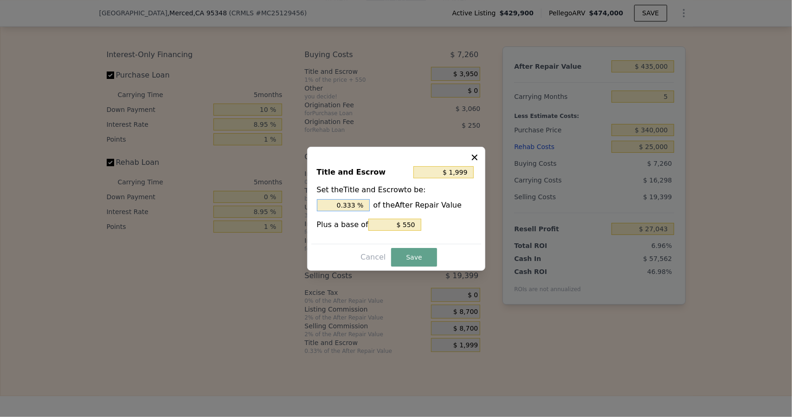
click at [359, 204] on input "0.333 %" at bounding box center [343, 205] width 53 height 12
type input "$ 1,986"
type input "0.33 %"
type input "$ 1,855"
type input "0.3 %"
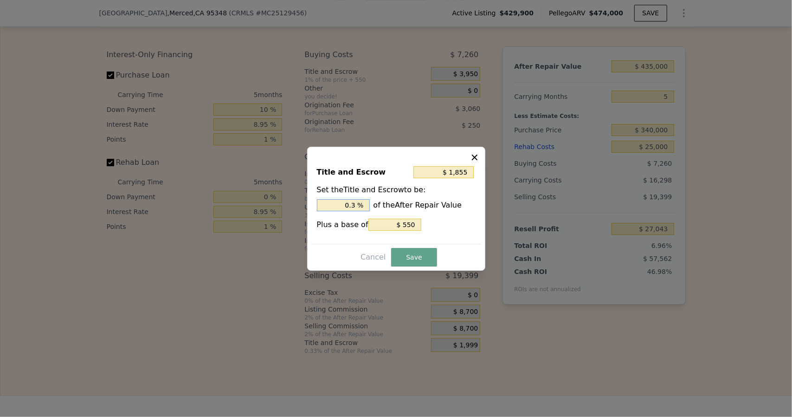
type input "$ 550"
type input "0 %"
type input "$ 4,900"
type input "1 %"
type input ". %"
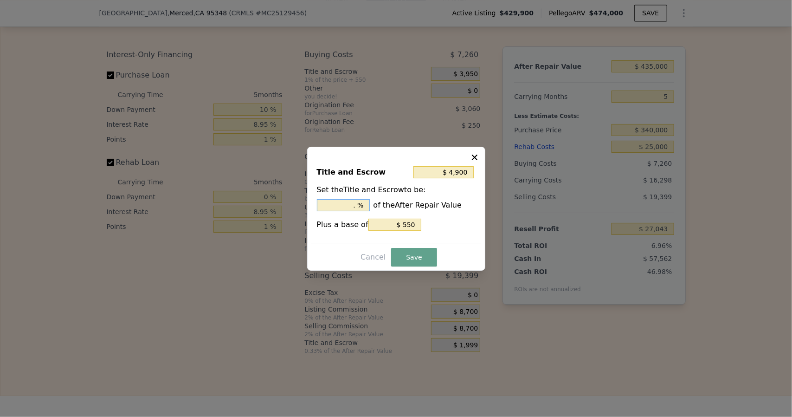
type input "$ 3,595"
type input ".7 %"
type input "$ 3,813"
type input "0.75 %"
click at [418, 257] on button "Save" at bounding box center [413, 257] width 45 height 19
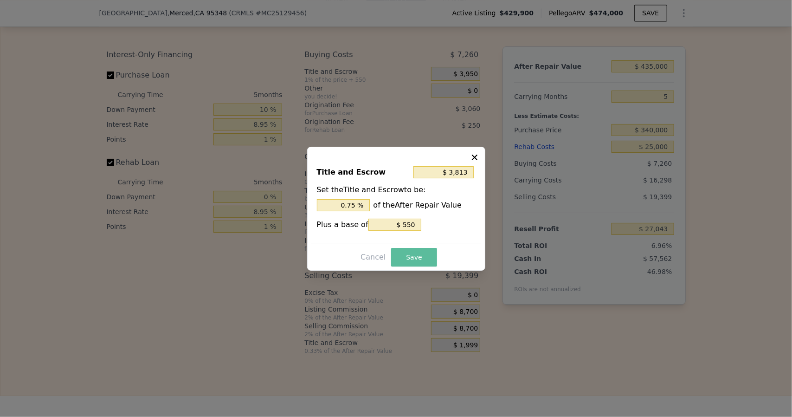
type input "$ 25,229"
